Goal: Task Accomplishment & Management: Use online tool/utility

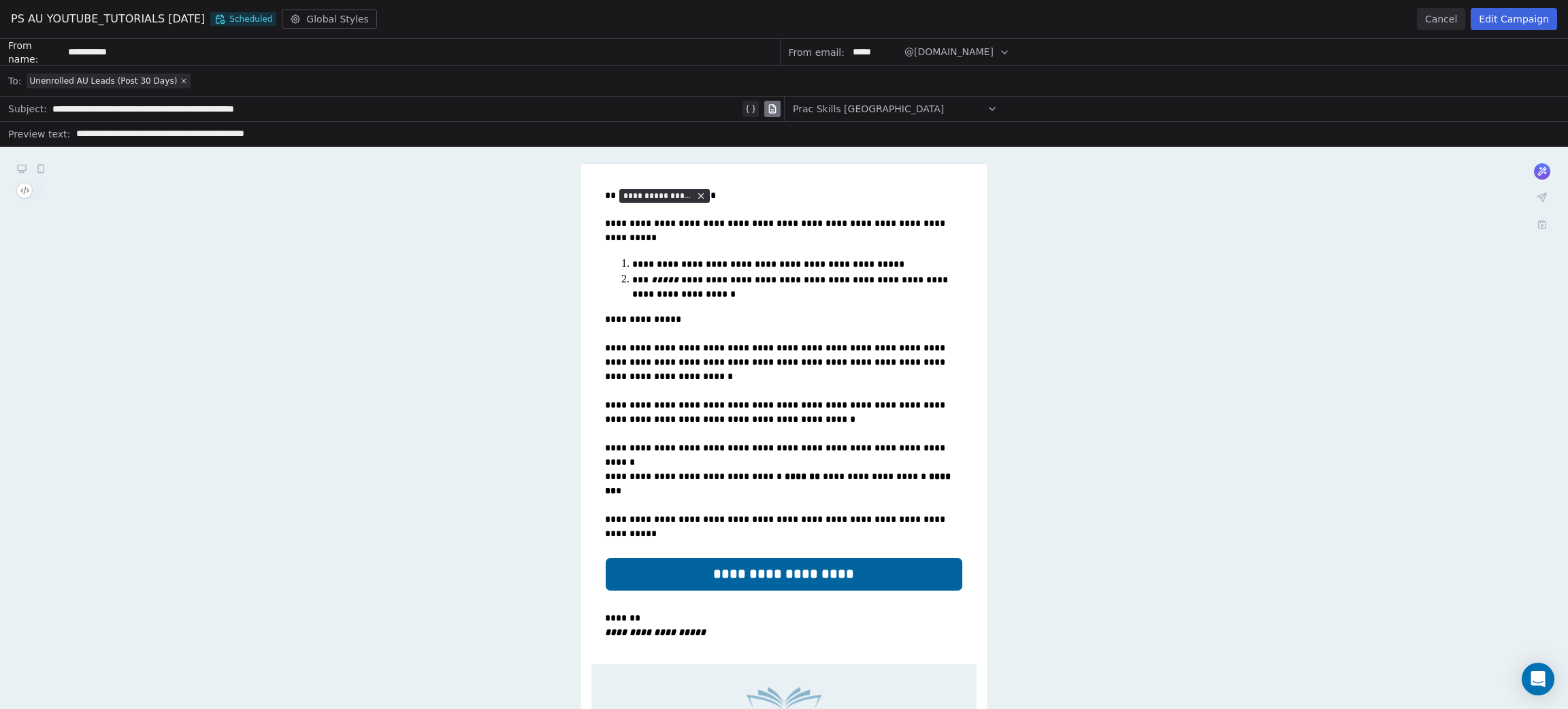
click at [1448, 22] on button "Cancel" at bounding box center [1441, 19] width 48 height 22
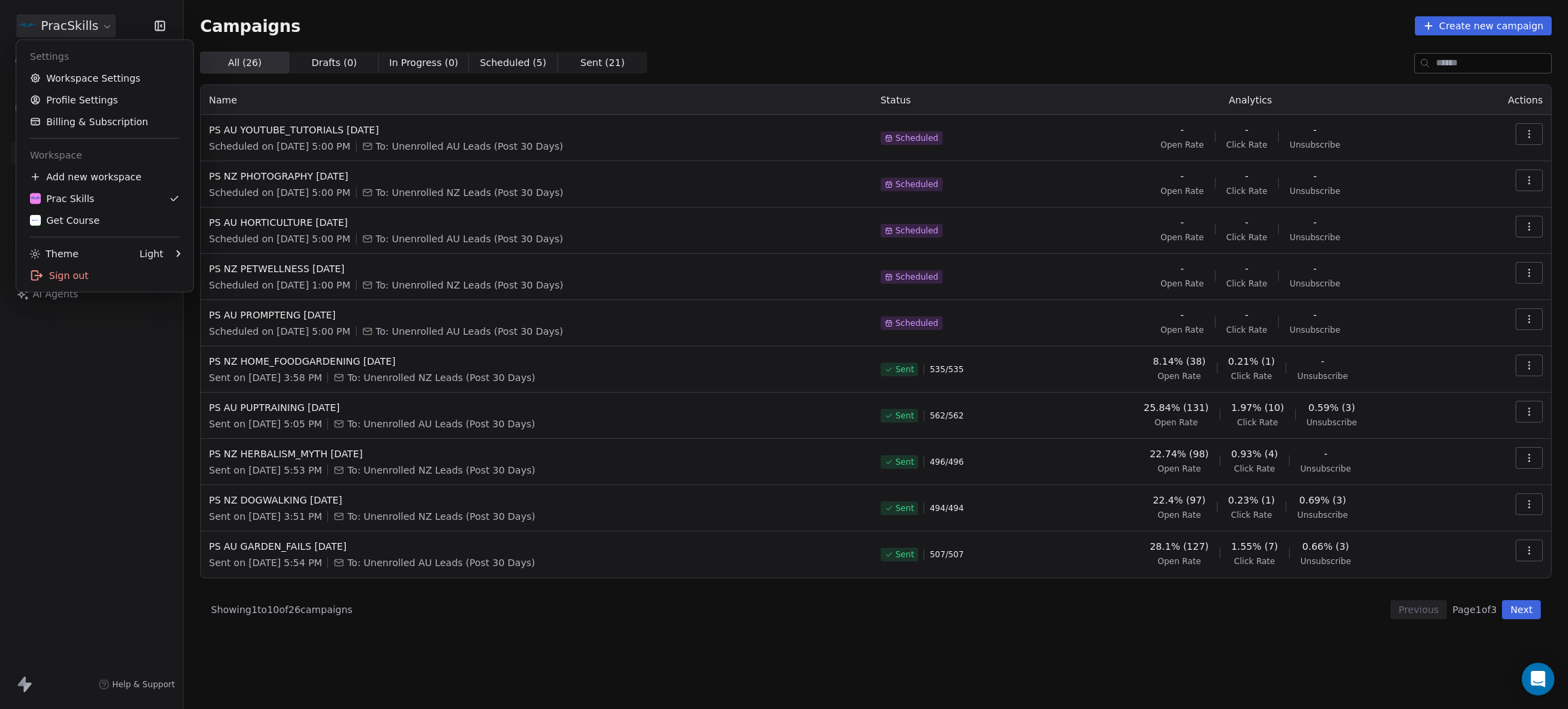
click at [66, 27] on html "PracSkills Contacts People Marketing Workflows Campaigns Sales Pipelines Sequen…" at bounding box center [784, 354] width 1568 height 709
click at [80, 223] on div "Get Course" at bounding box center [64, 220] width 69 height 13
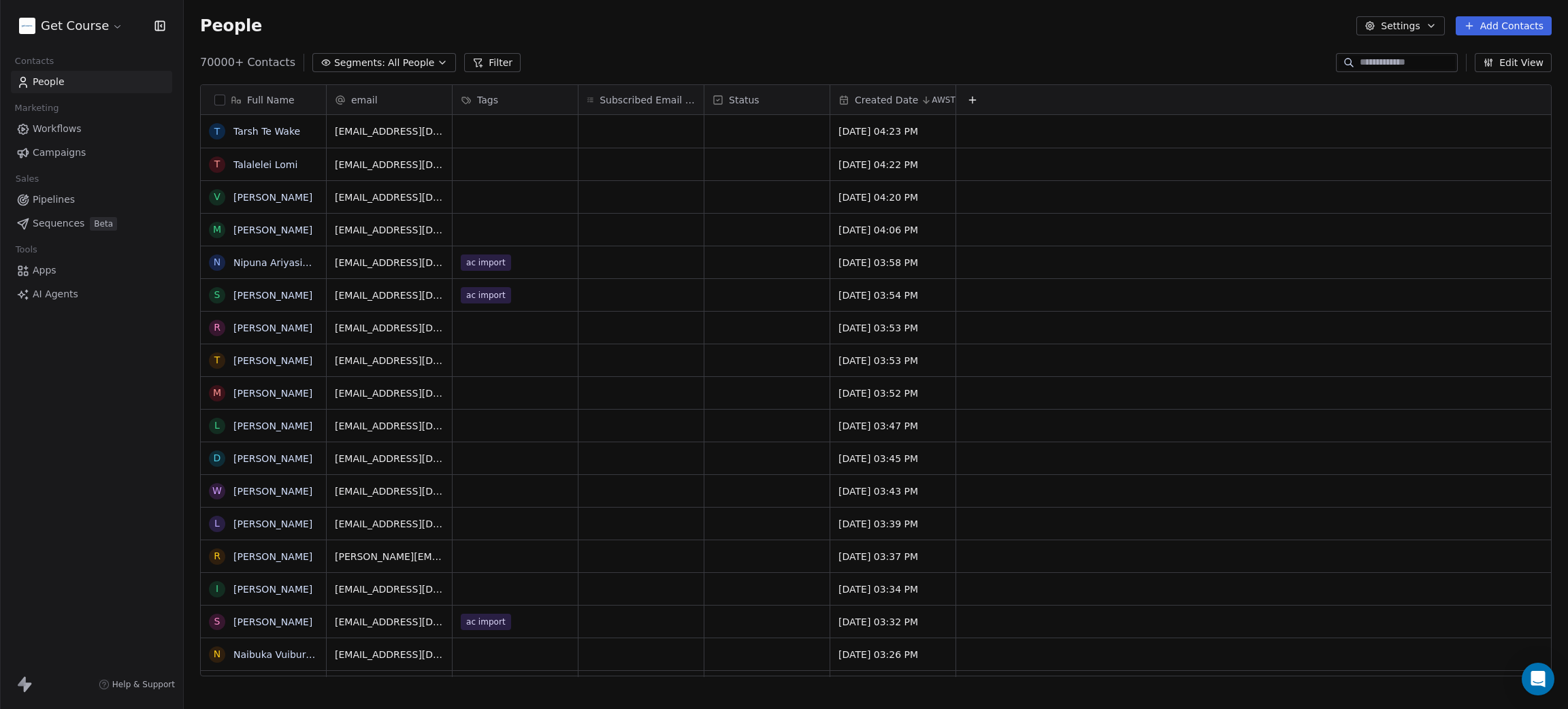
scroll to position [608, 1368]
click at [45, 128] on span "Workflows" at bounding box center [57, 129] width 49 height 14
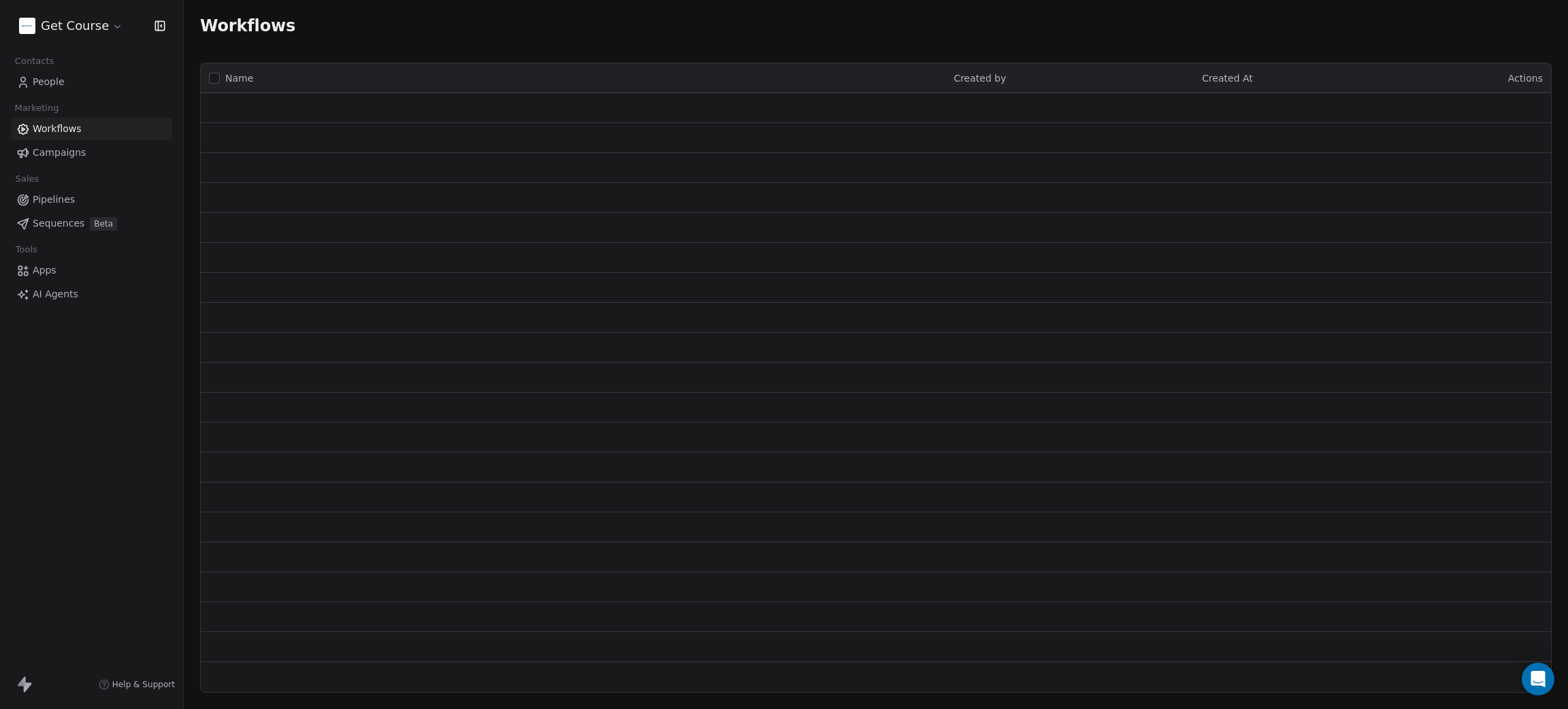
click at [57, 149] on span "Campaigns" at bounding box center [59, 153] width 53 height 14
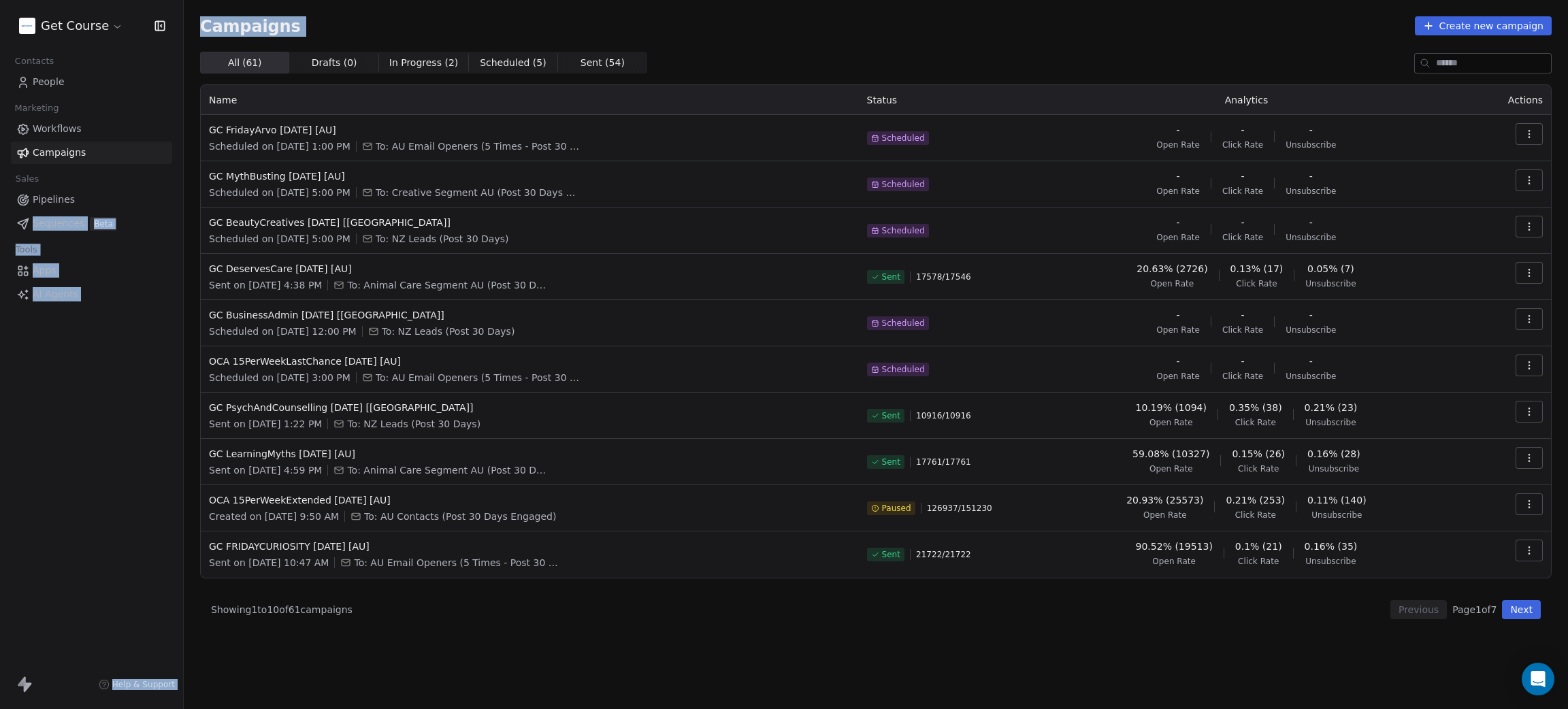
drag, startPoint x: 184, startPoint y: 176, endPoint x: 129, endPoint y: 193, distance: 57.6
click at [129, 193] on div "Get Course Contacts People Marketing Workflows Campaigns Sales Pipelines Sequen…" at bounding box center [784, 354] width 1568 height 709
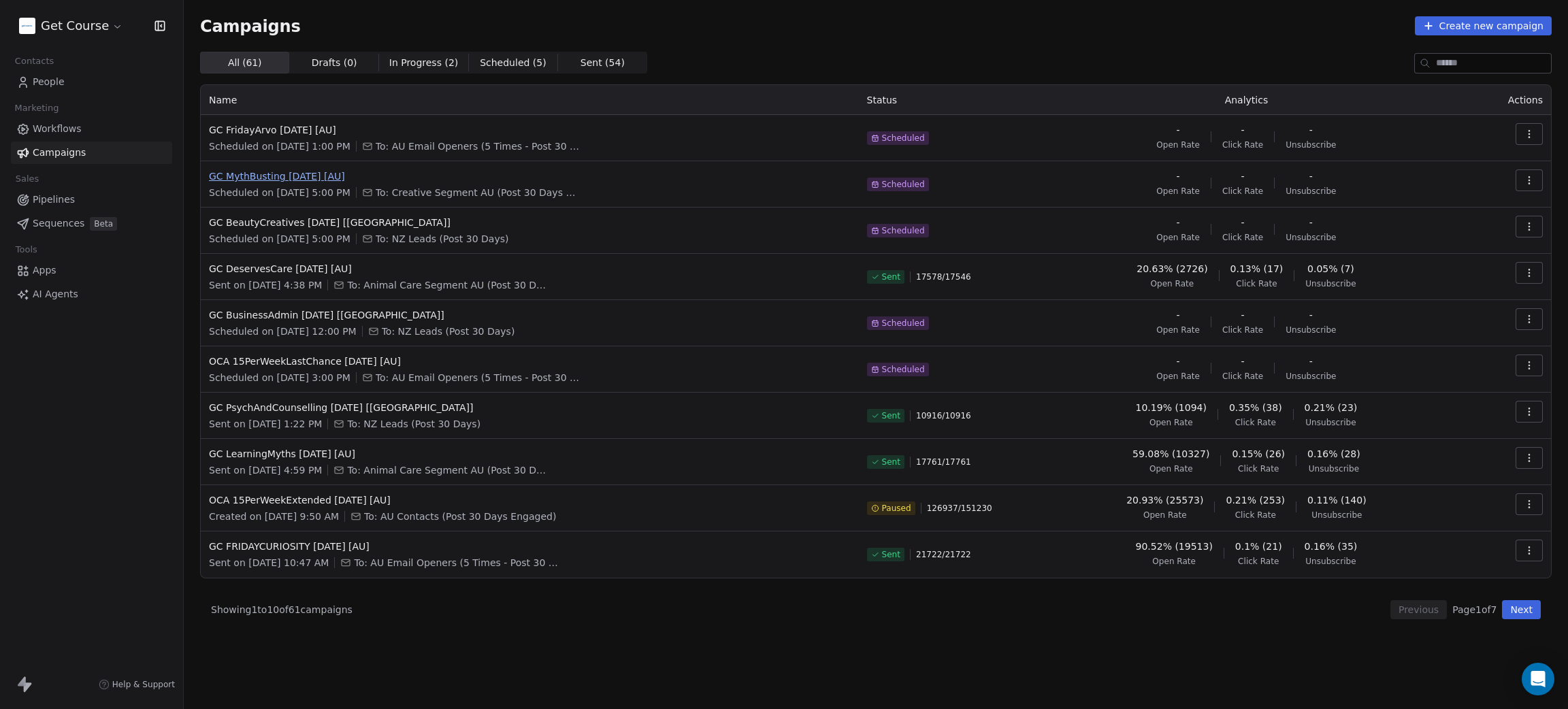
click at [283, 170] on span "GC MythBusting [DATE] [AU]" at bounding box center [530, 176] width 642 height 13
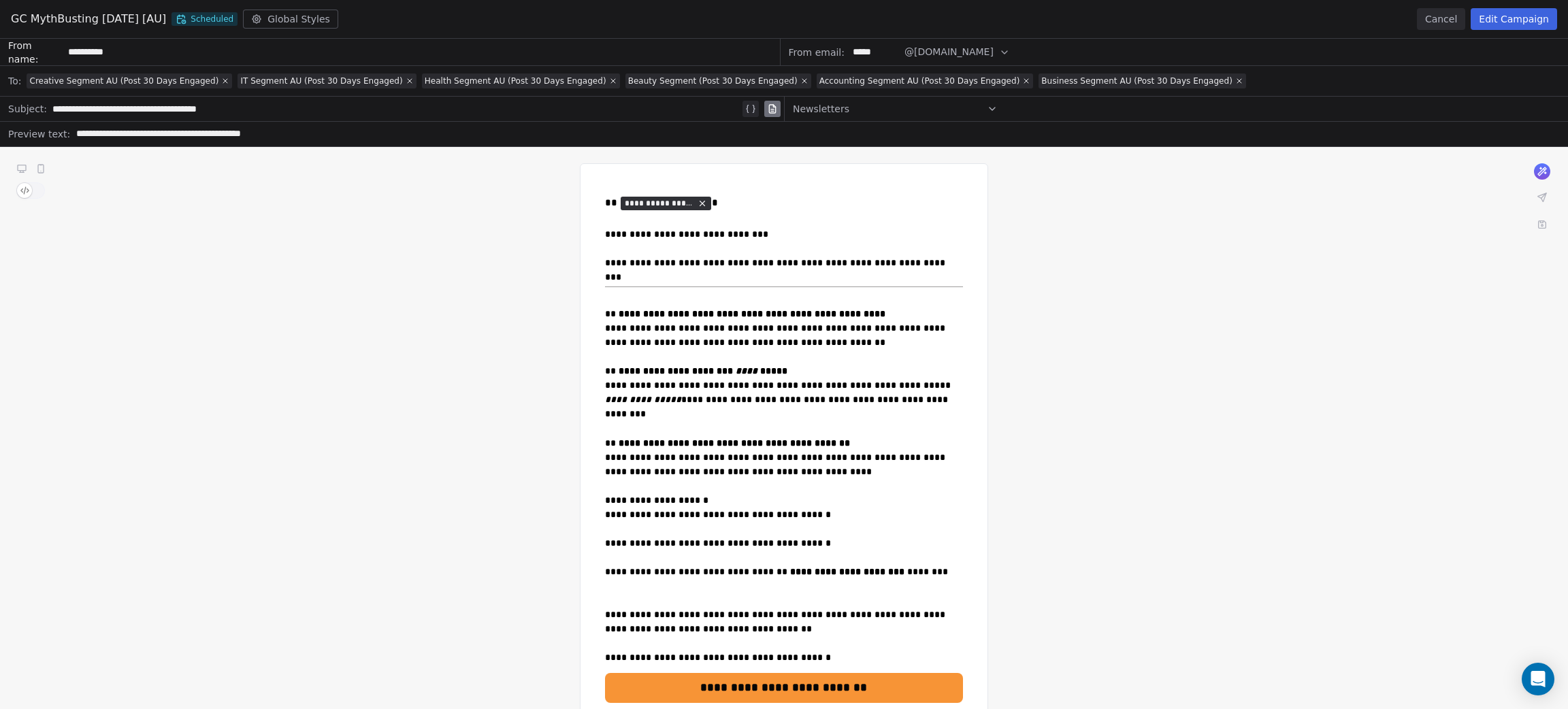
click at [1440, 18] on button "Cancel" at bounding box center [1441, 19] width 48 height 22
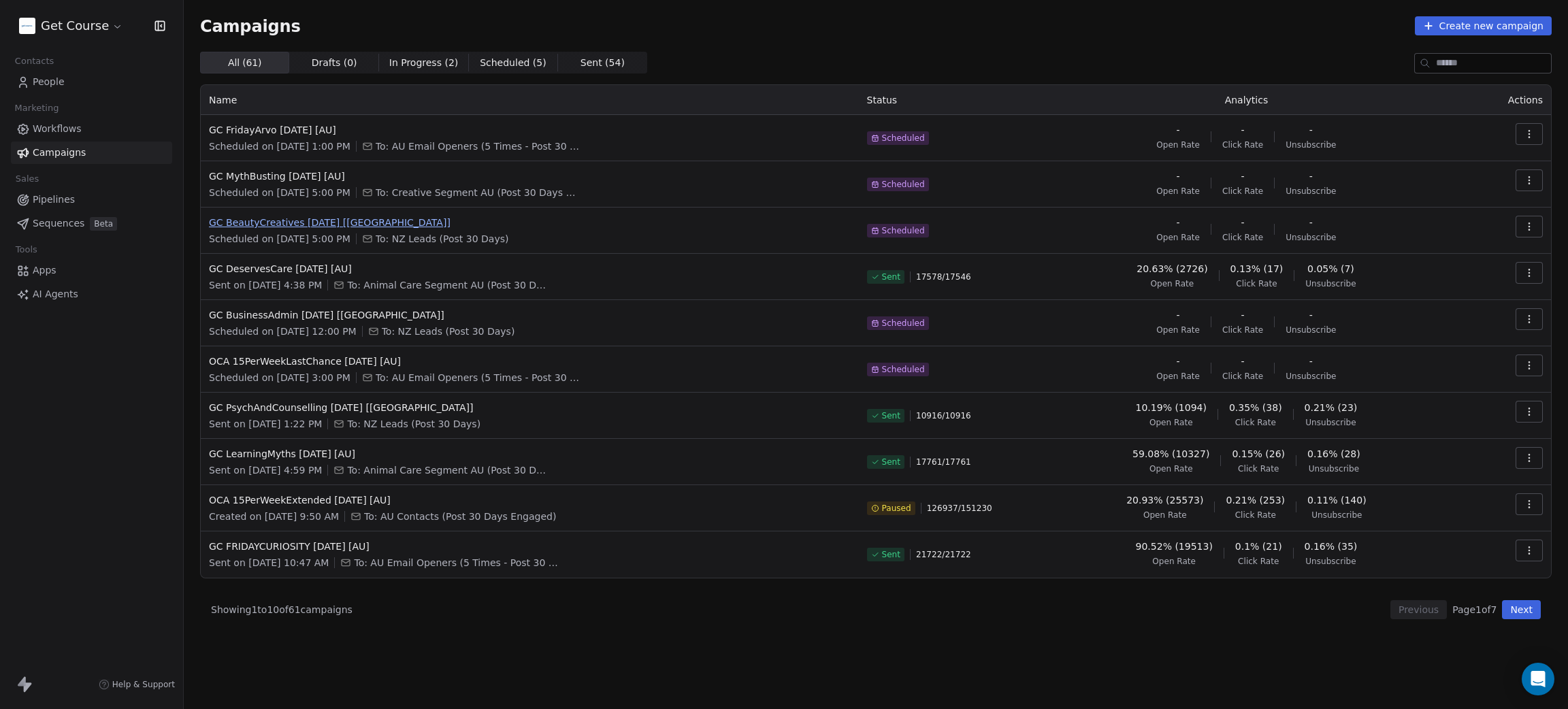
click at [316, 220] on span "GC BeautyCreatives [DATE] [[GEOGRAPHIC_DATA]]" at bounding box center [530, 222] width 642 height 13
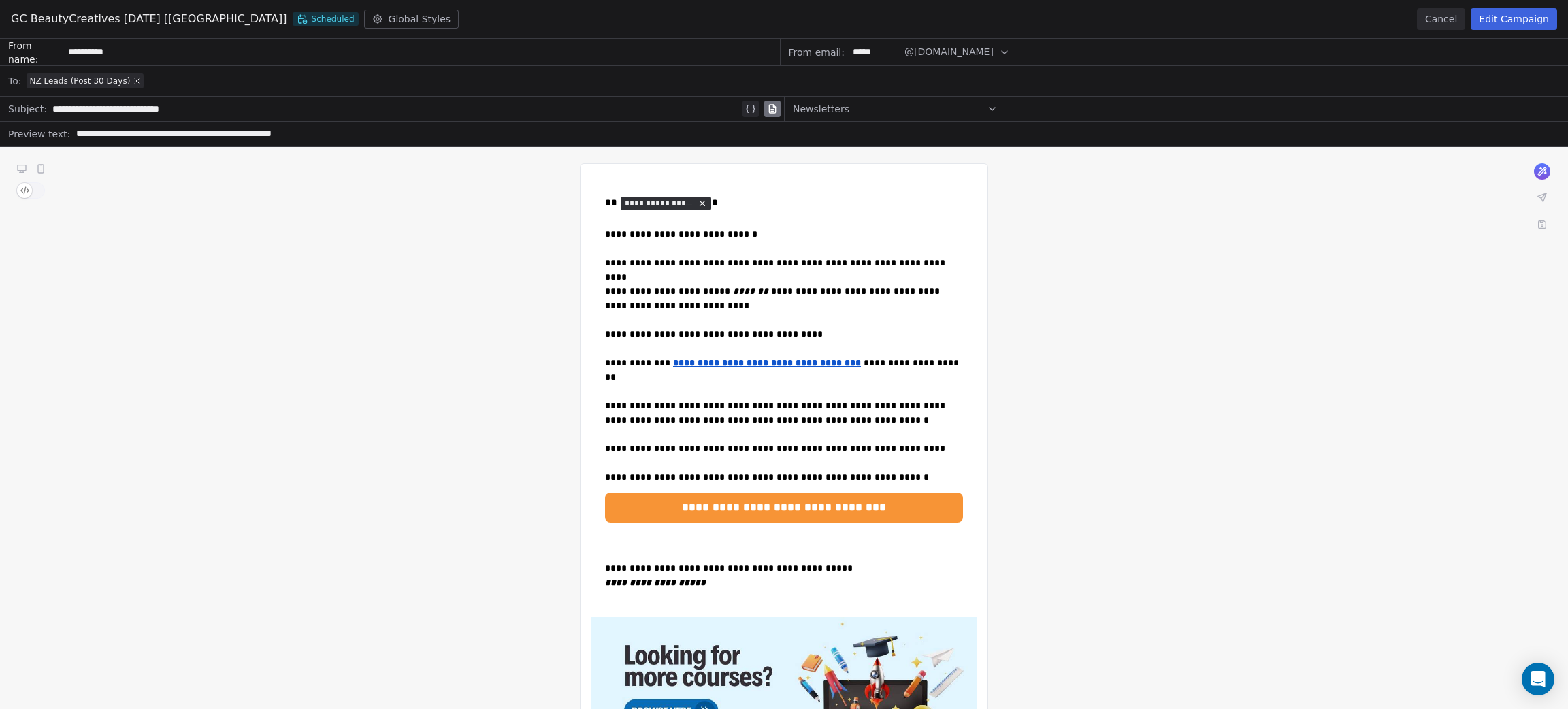
click at [1436, 16] on button "Cancel" at bounding box center [1441, 19] width 48 height 22
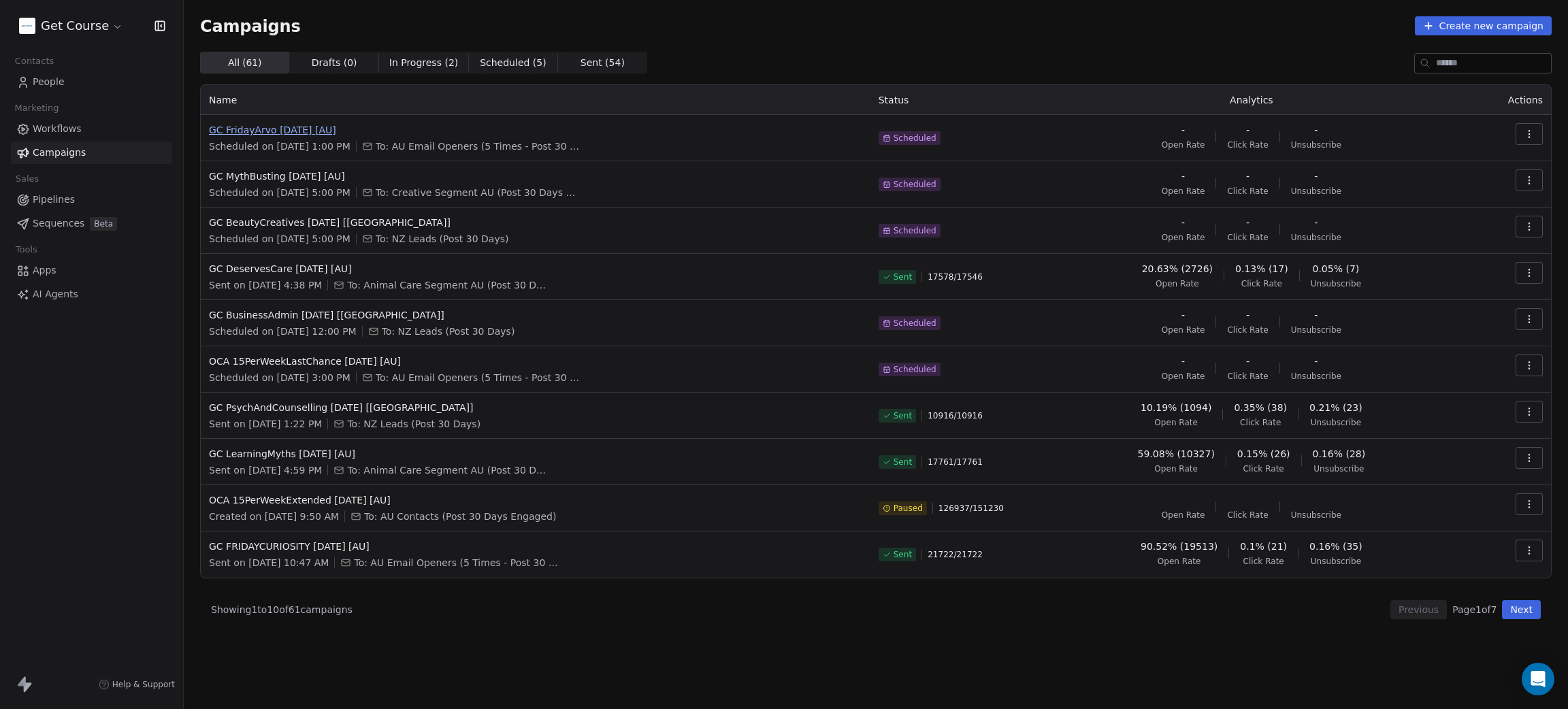
click at [265, 130] on span "GC FridayArvo [DATE] [AU]" at bounding box center [535, 130] width 653 height 13
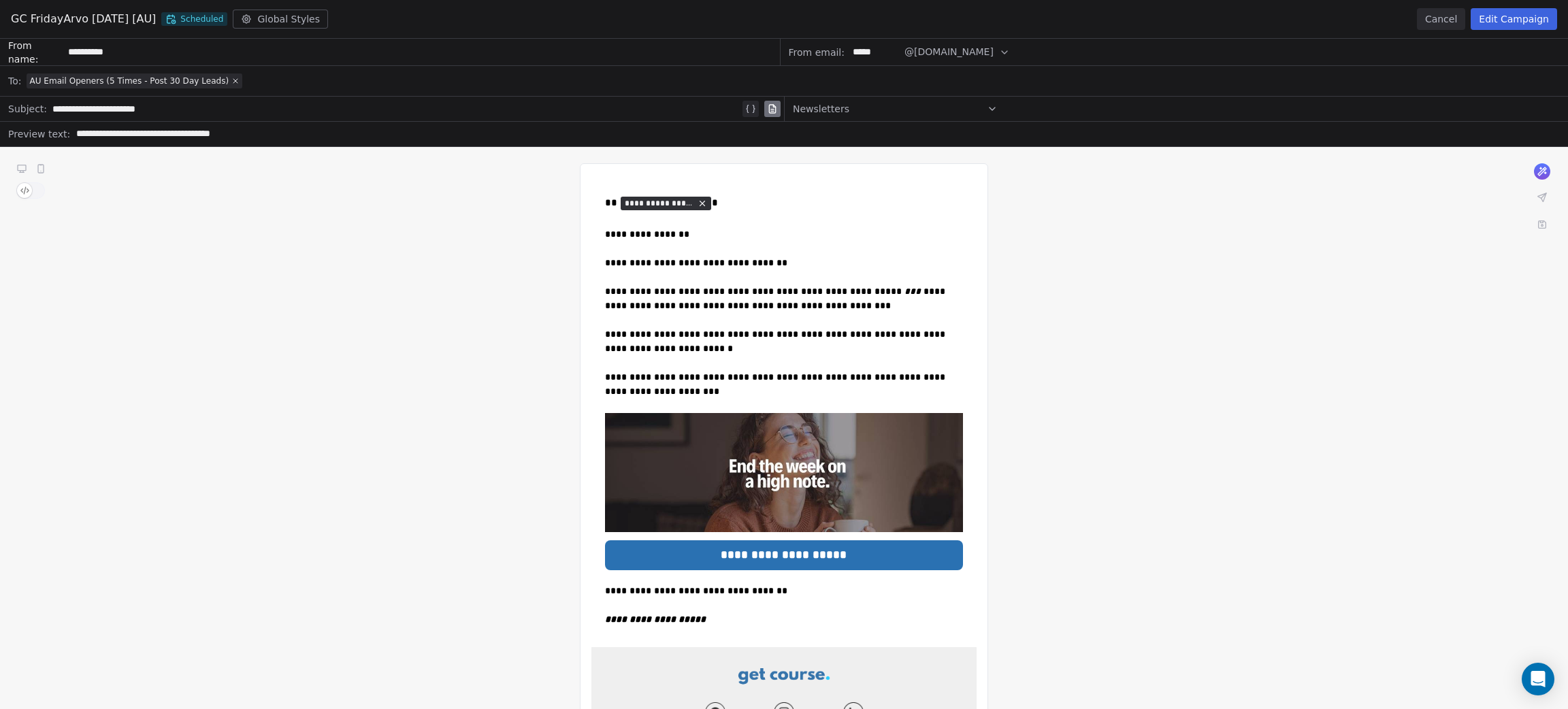
click at [1445, 16] on button "Cancel" at bounding box center [1441, 19] width 48 height 22
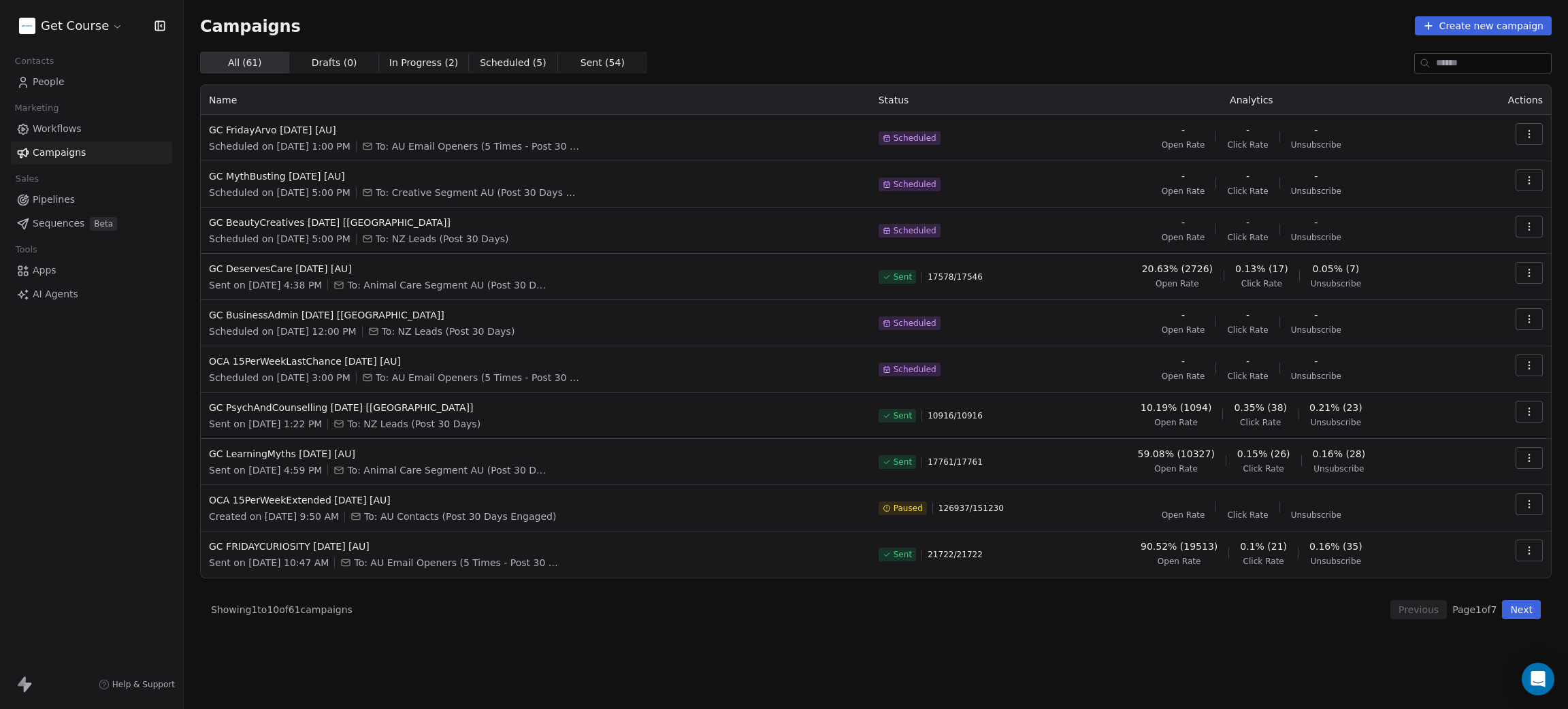
click at [63, 30] on html "Get Course Contacts People Marketing Workflows Campaigns Sales Pipelines Sequen…" at bounding box center [784, 354] width 1568 height 709
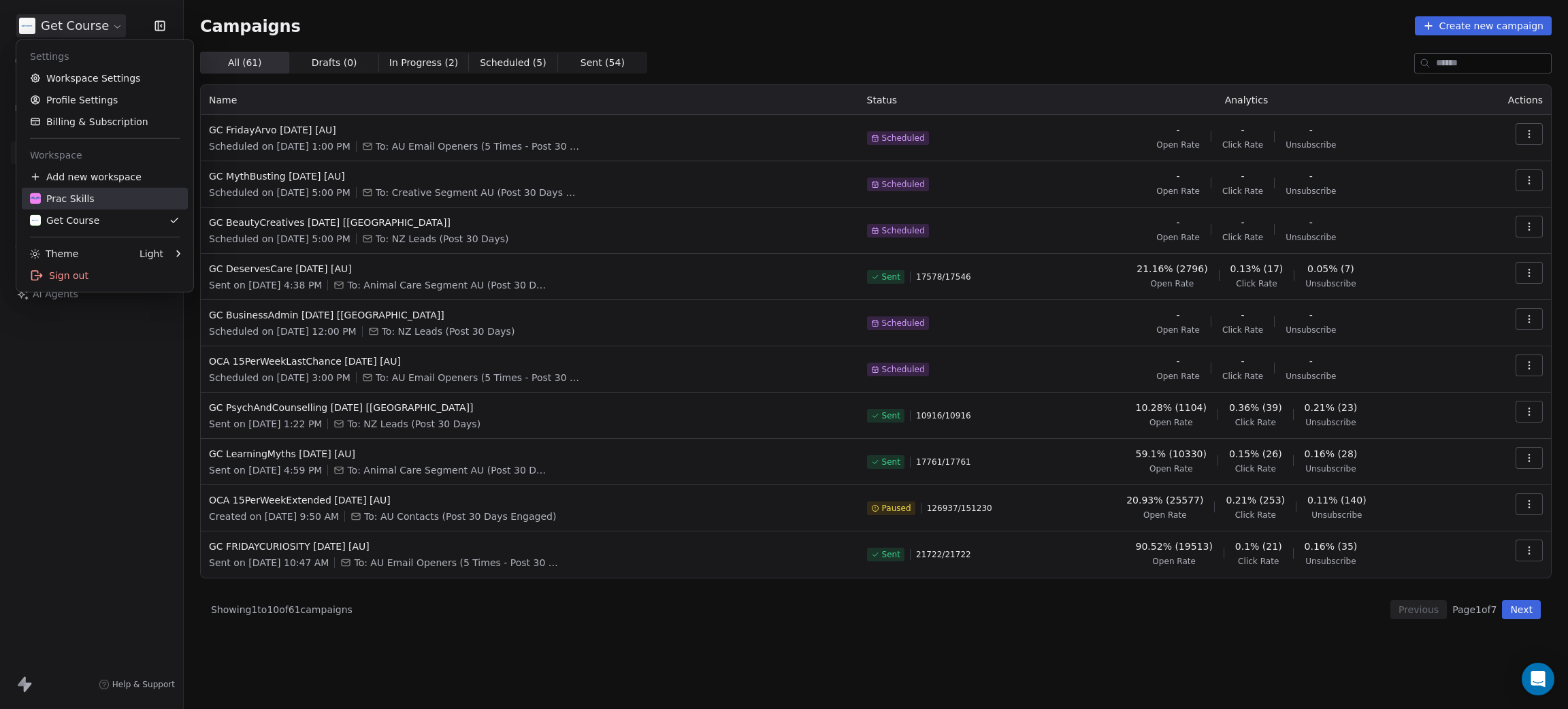
click at [74, 200] on div "Prac Skills" at bounding box center [62, 198] width 64 height 13
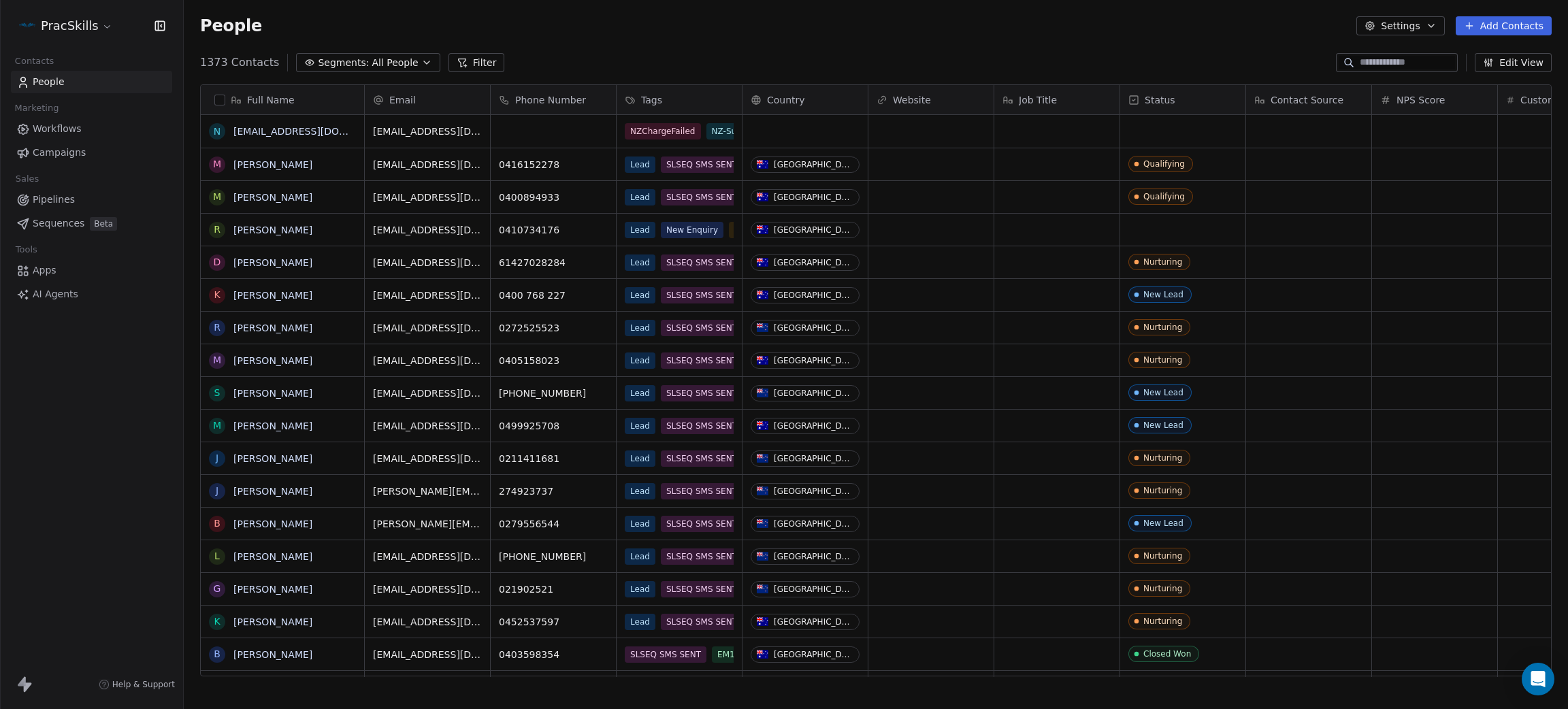
scroll to position [608, 1368]
click at [50, 130] on span "Workflows" at bounding box center [57, 129] width 49 height 14
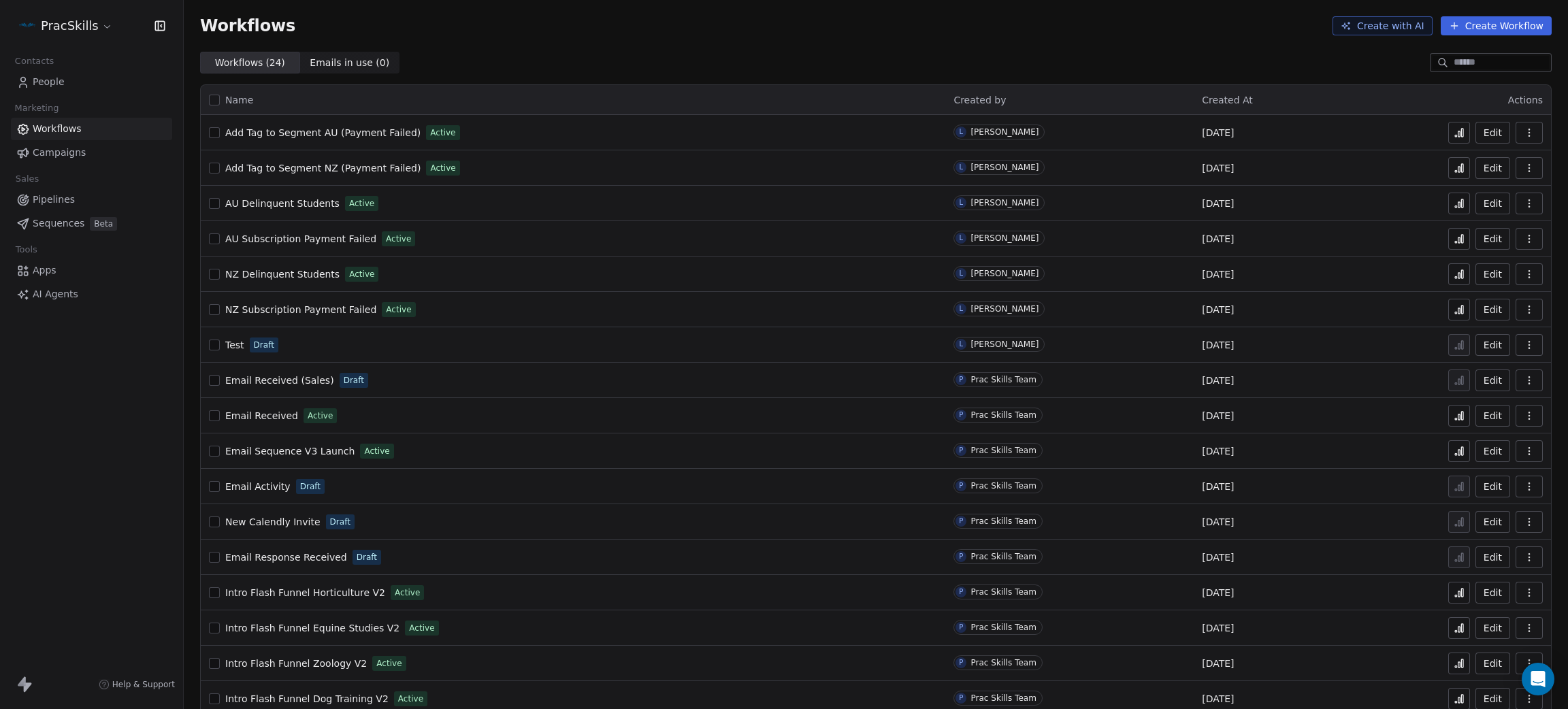
click at [285, 273] on span "NZ Delinquent Students" at bounding box center [282, 274] width 114 height 11
click at [290, 200] on span "AU Delinquent Students" at bounding box center [282, 203] width 114 height 11
